Goal: Check status: Check status

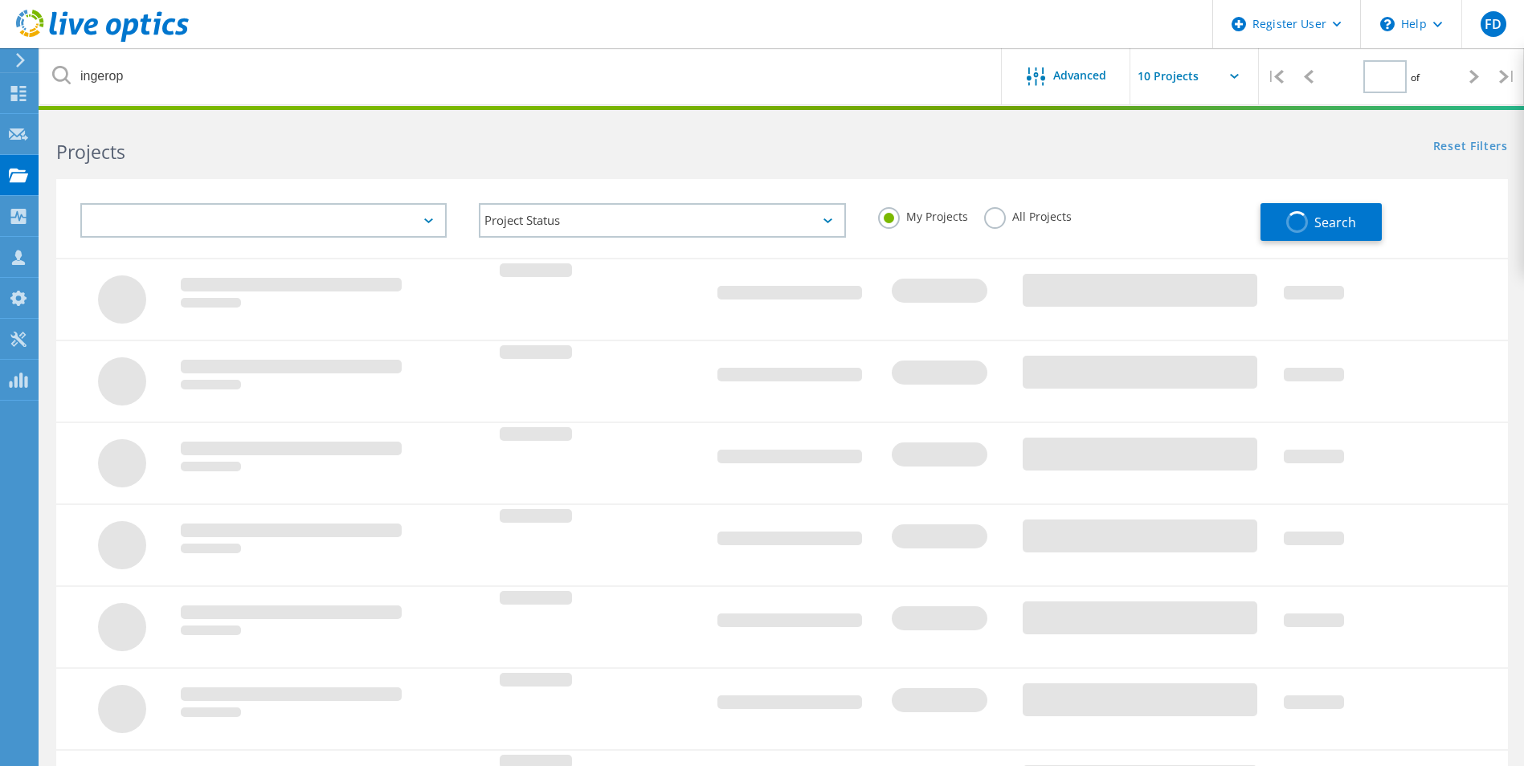
type input "1"
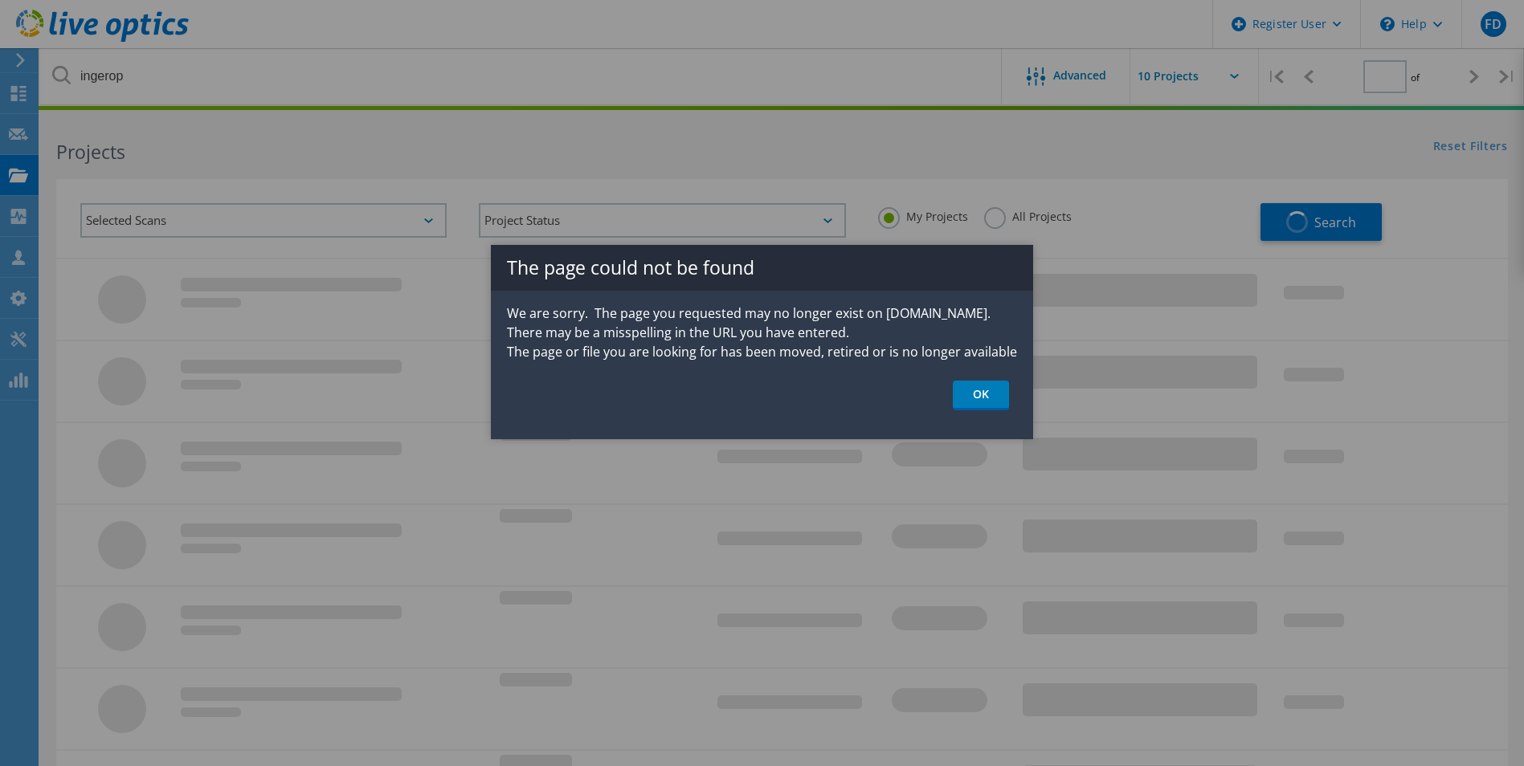
type input "1"
